Goal: Information Seeking & Learning: Find specific fact

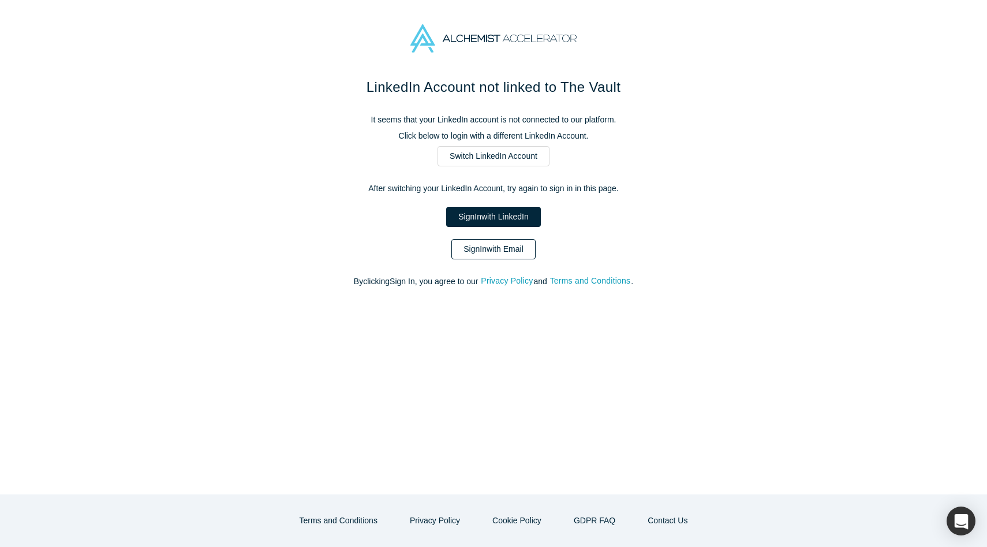
click at [481, 245] on link "Sign In with Email" at bounding box center [493, 249] width 84 height 20
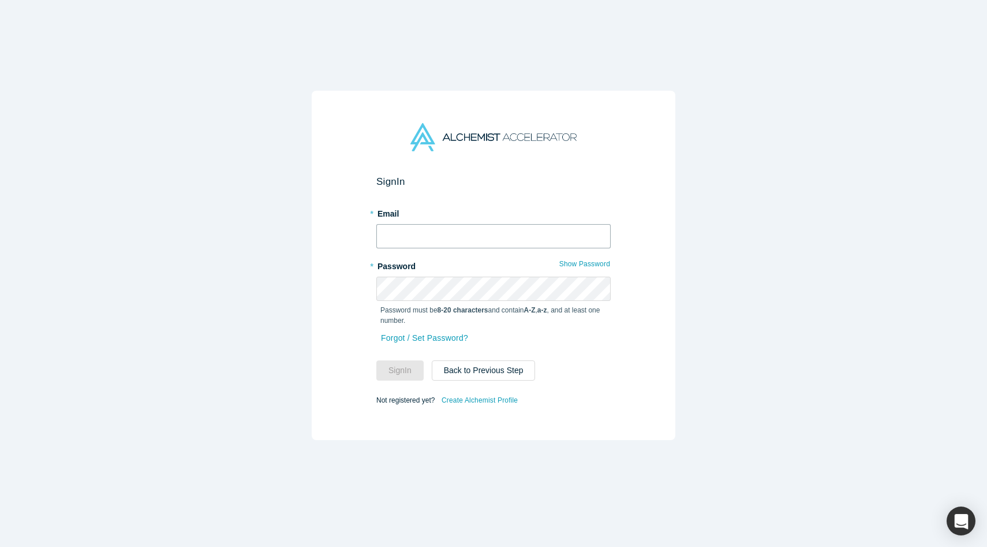
click at [470, 238] on input "text" at bounding box center [493, 236] width 234 height 24
type input "[PERSON_NAME][EMAIL_ADDRESS][DOMAIN_NAME]"
click at [376, 360] on button "Sign In" at bounding box center [399, 370] width 47 height 20
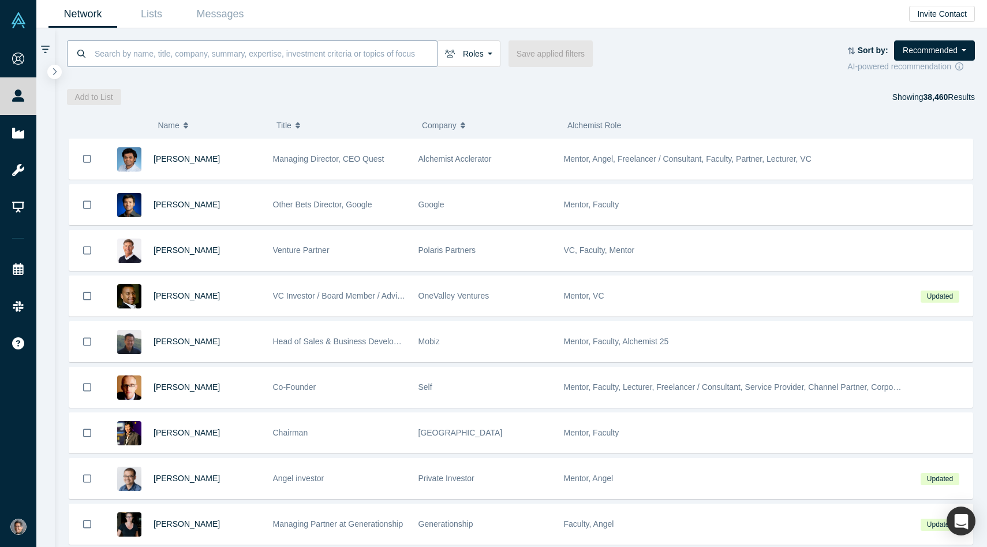
click at [114, 55] on input at bounding box center [264, 53] width 343 height 27
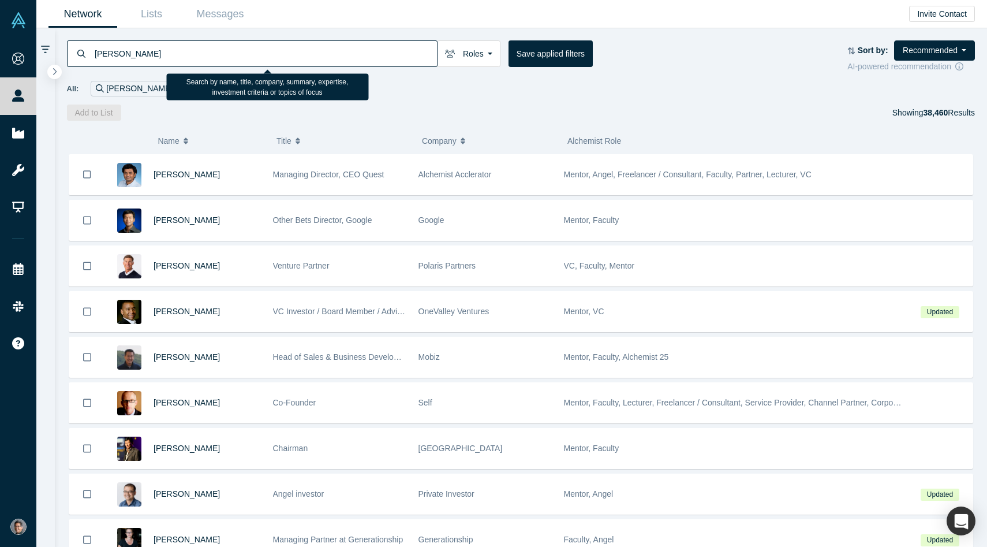
type input "[PERSON_NAME]"
